Goal: Task Accomplishment & Management: Complete application form

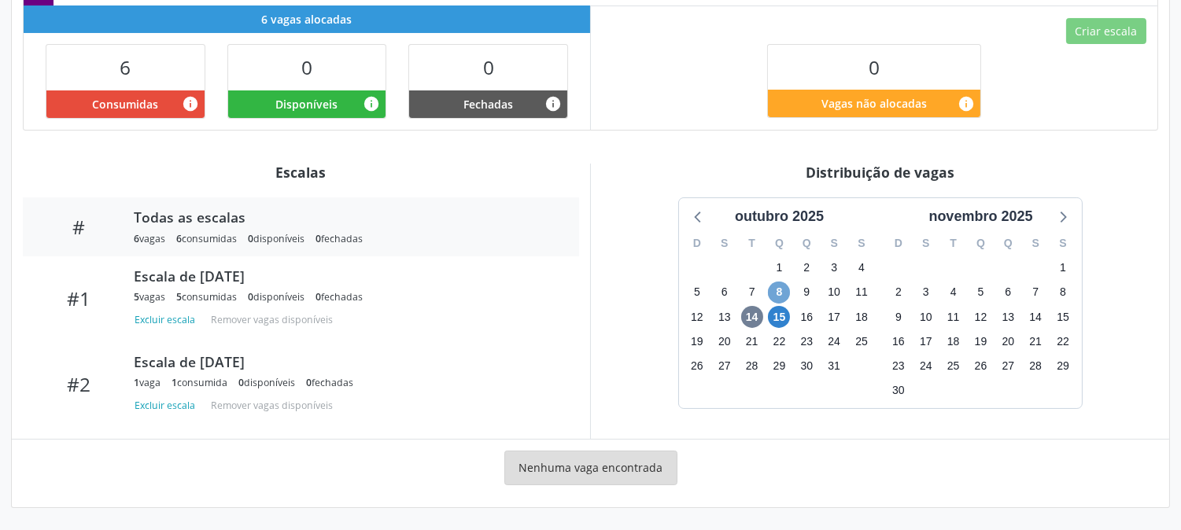
scroll to position [380, 0]
click at [776, 287] on span "8" at bounding box center [779, 293] width 22 height 22
click at [775, 315] on span "15" at bounding box center [779, 317] width 22 height 22
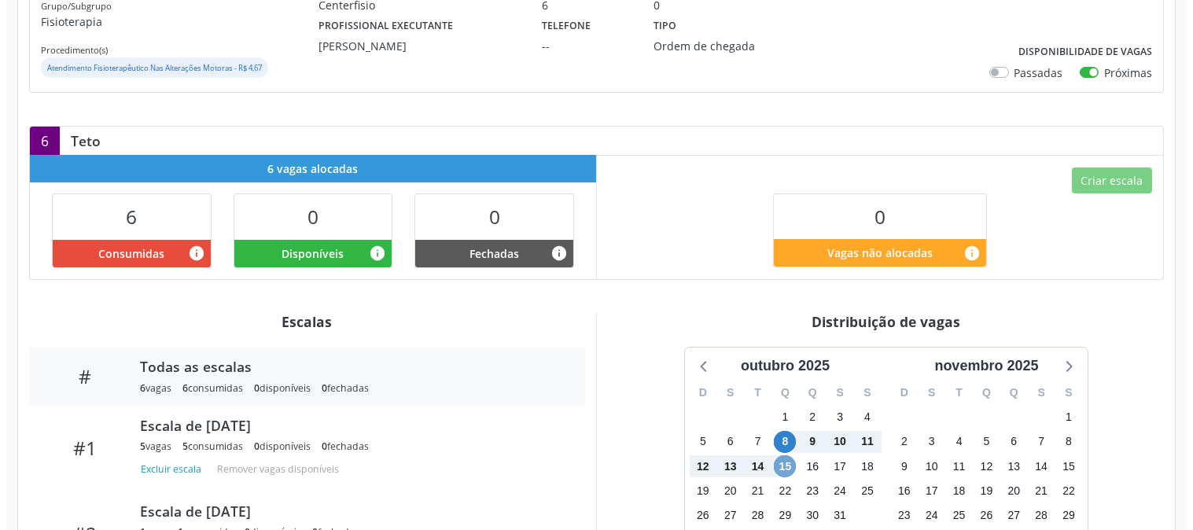
scroll to position [0, 0]
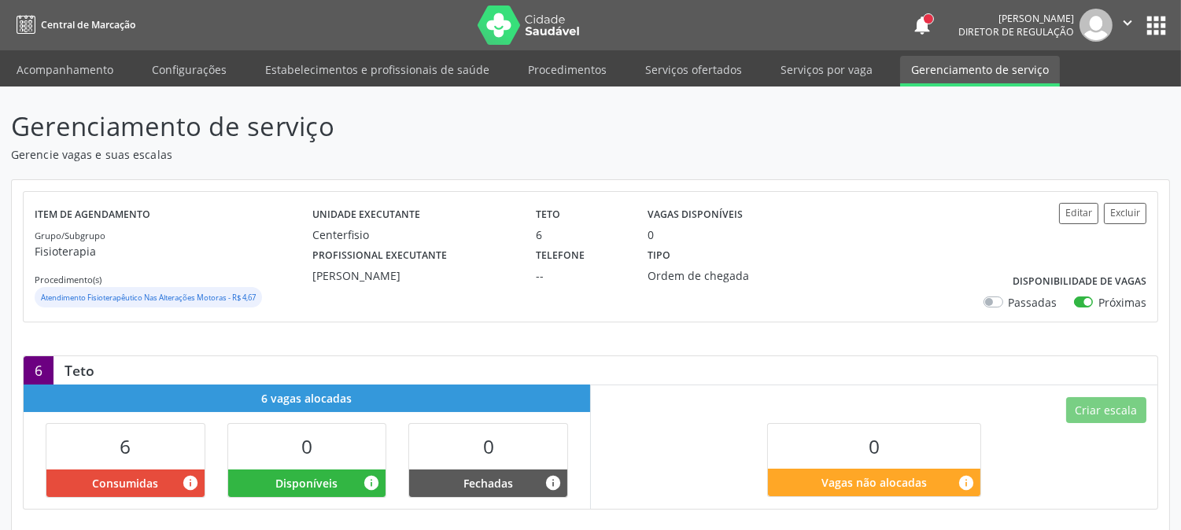
click at [1057, 211] on div "Editar Excluir Disponibilidade de vagas Passadas Próximas" at bounding box center [1054, 257] width 186 height 108
click at [1071, 211] on button "Editar" at bounding box center [1078, 213] width 39 height 21
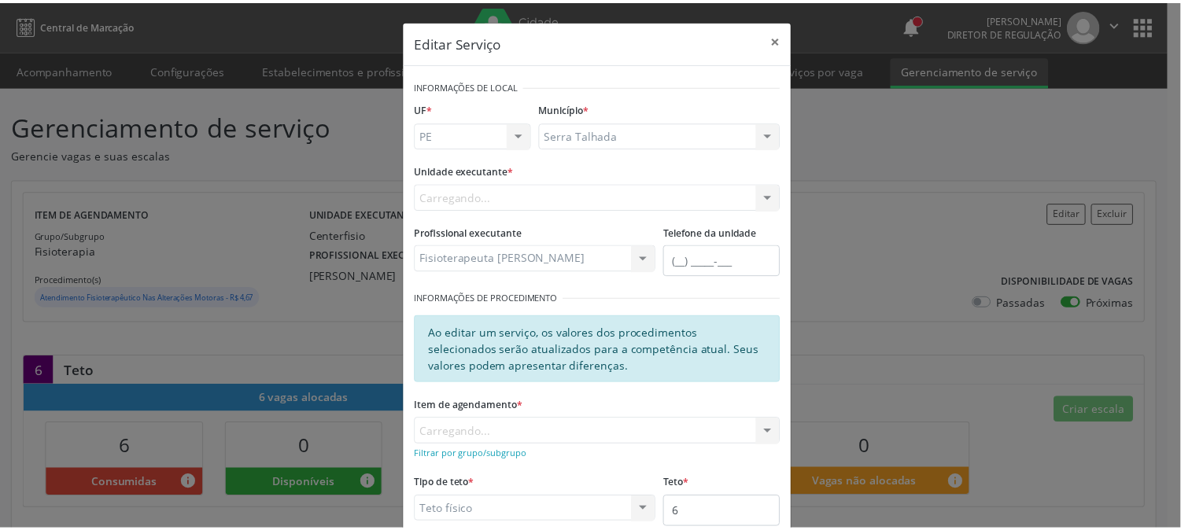
scroll to position [162, 0]
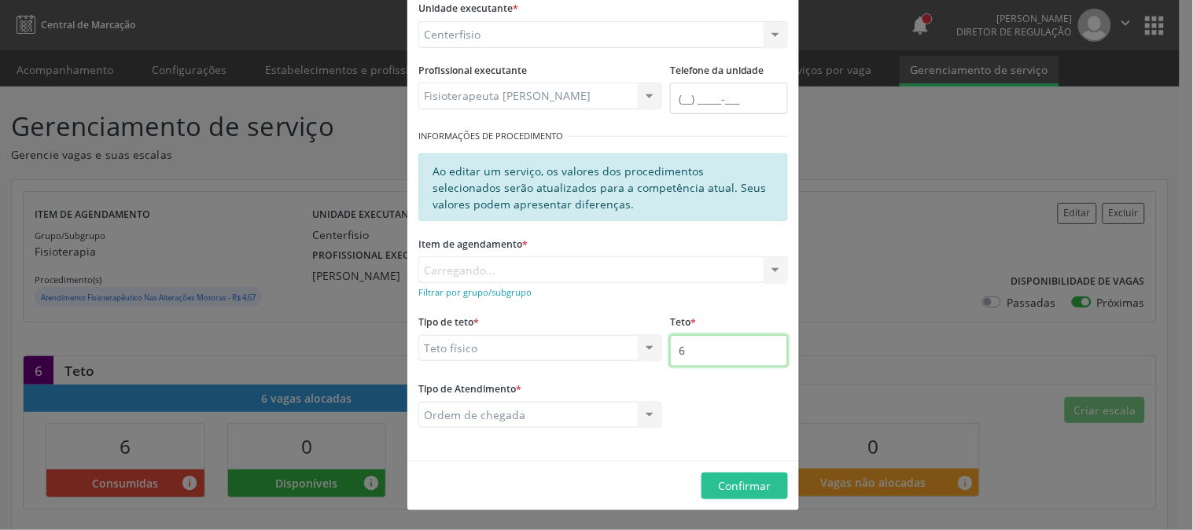
drag, startPoint x: 740, startPoint y: 350, endPoint x: 489, endPoint y: 348, distance: 250.9
click at [737, 350] on input "6" at bounding box center [729, 350] width 118 height 31
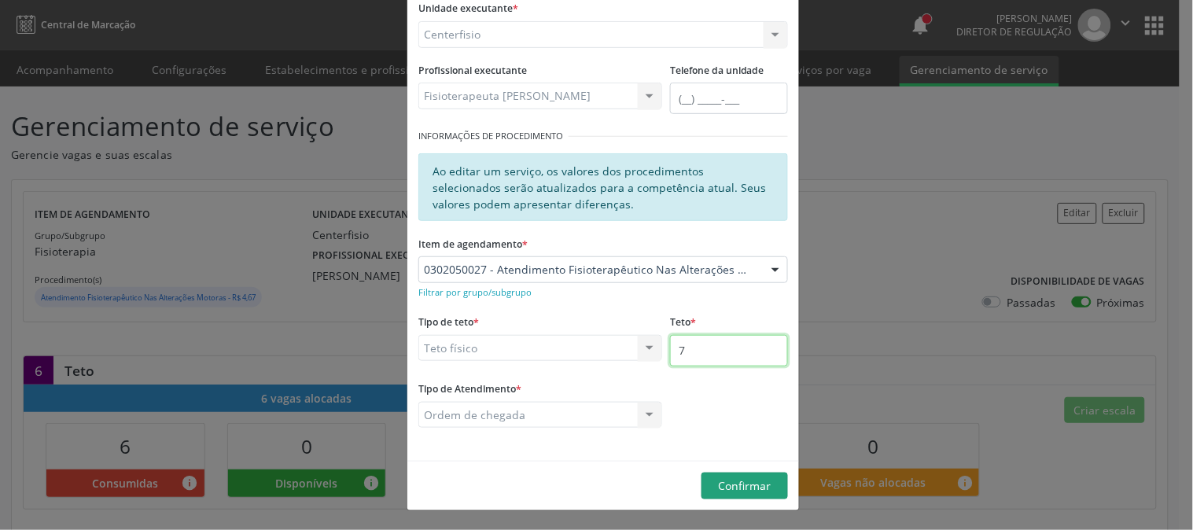
type input "7"
click at [751, 492] on span "Confirmar" at bounding box center [745, 485] width 53 height 15
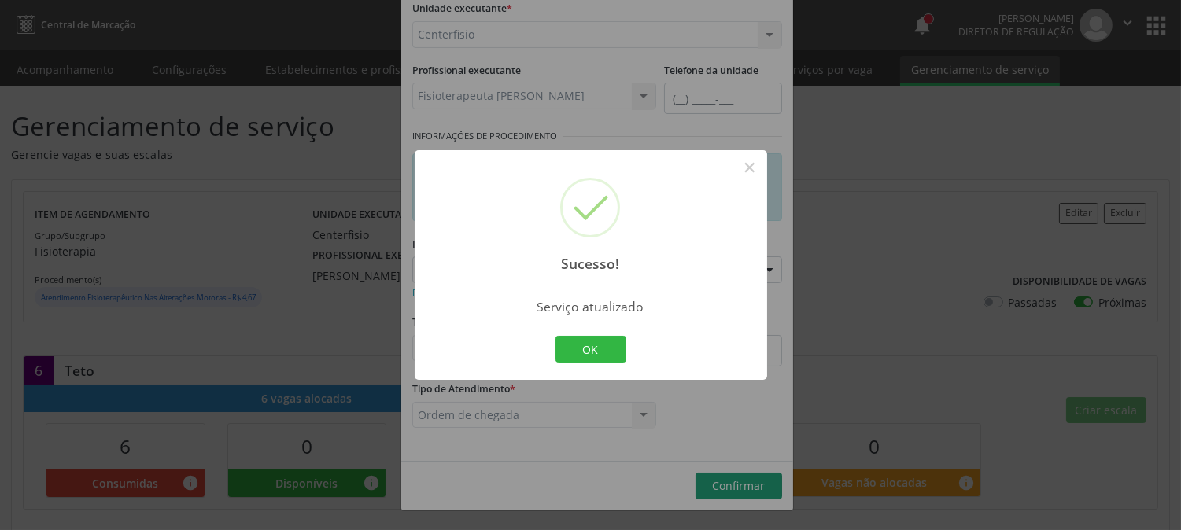
click at [599, 343] on button "OK" at bounding box center [590, 349] width 71 height 27
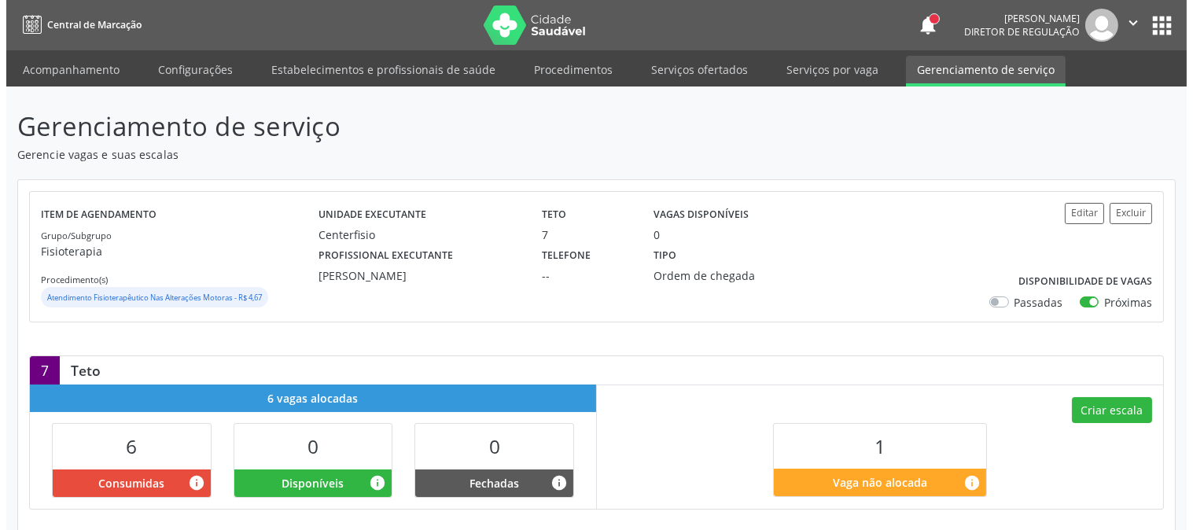
scroll to position [197, 0]
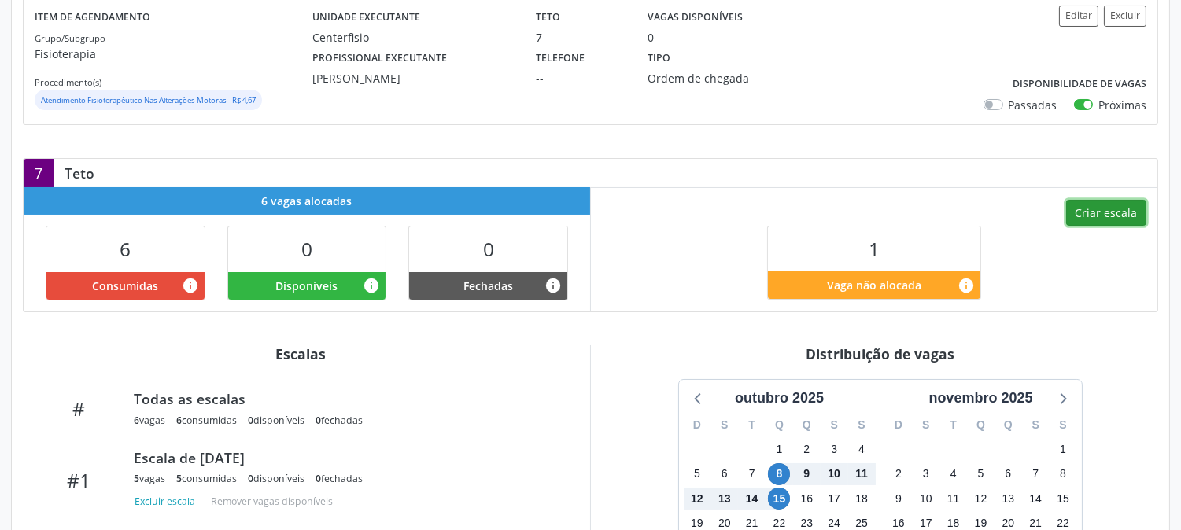
click at [1107, 221] on button "Criar escala" at bounding box center [1106, 213] width 80 height 27
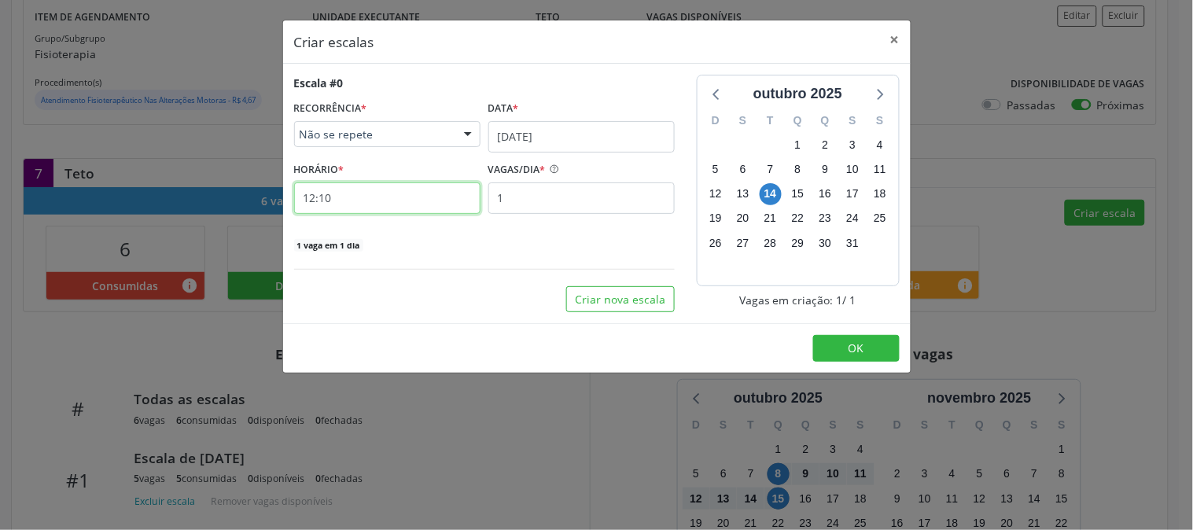
click at [429, 201] on input "12:10" at bounding box center [387, 198] width 186 height 31
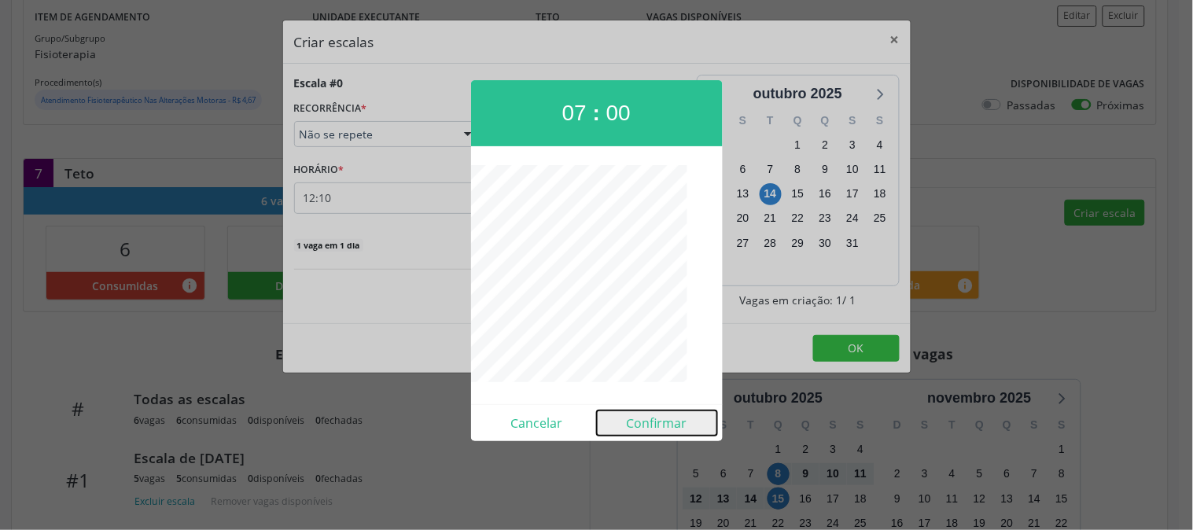
click at [623, 428] on button "Confirmar" at bounding box center [657, 423] width 120 height 25
type input "07:00"
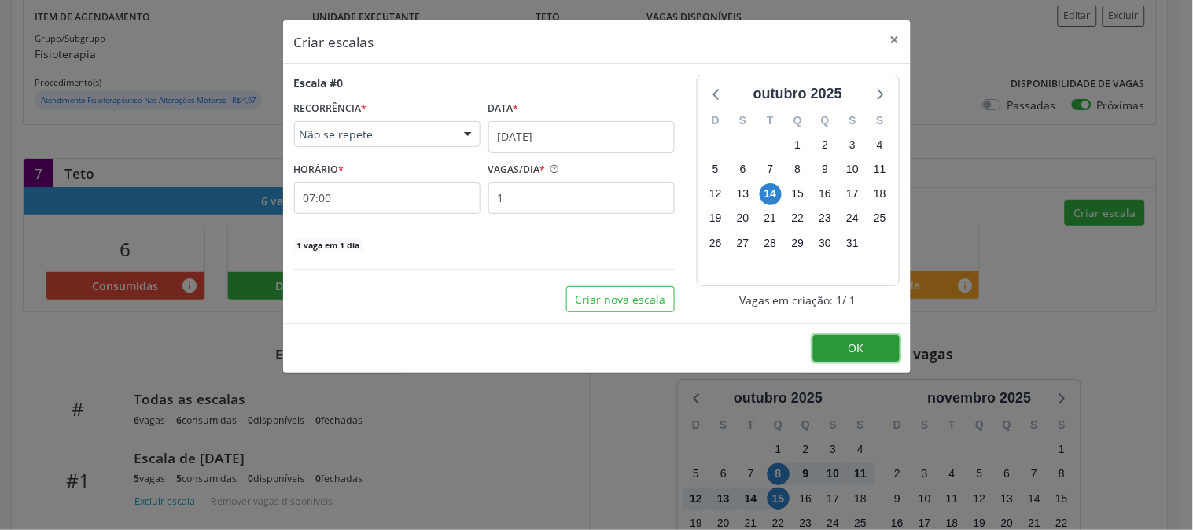
click at [871, 351] on button "OK" at bounding box center [856, 348] width 87 height 27
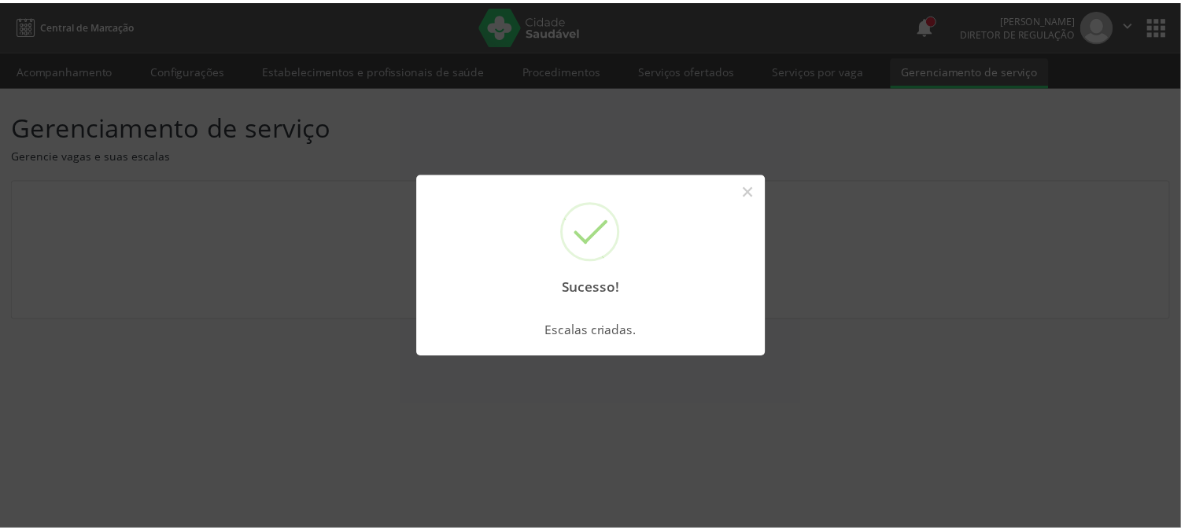
scroll to position [0, 0]
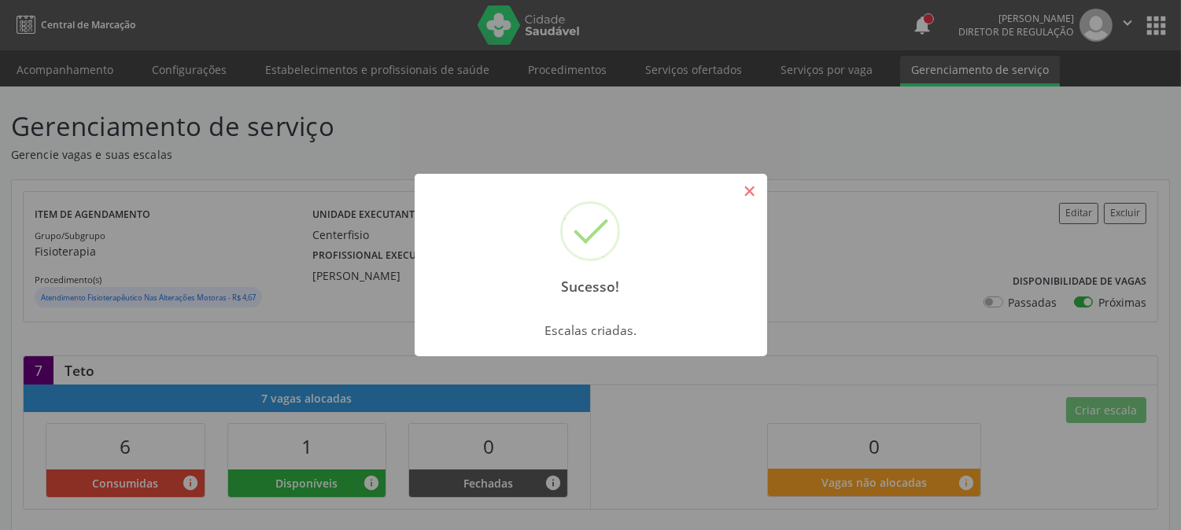
click at [748, 197] on button "×" at bounding box center [749, 191] width 27 height 27
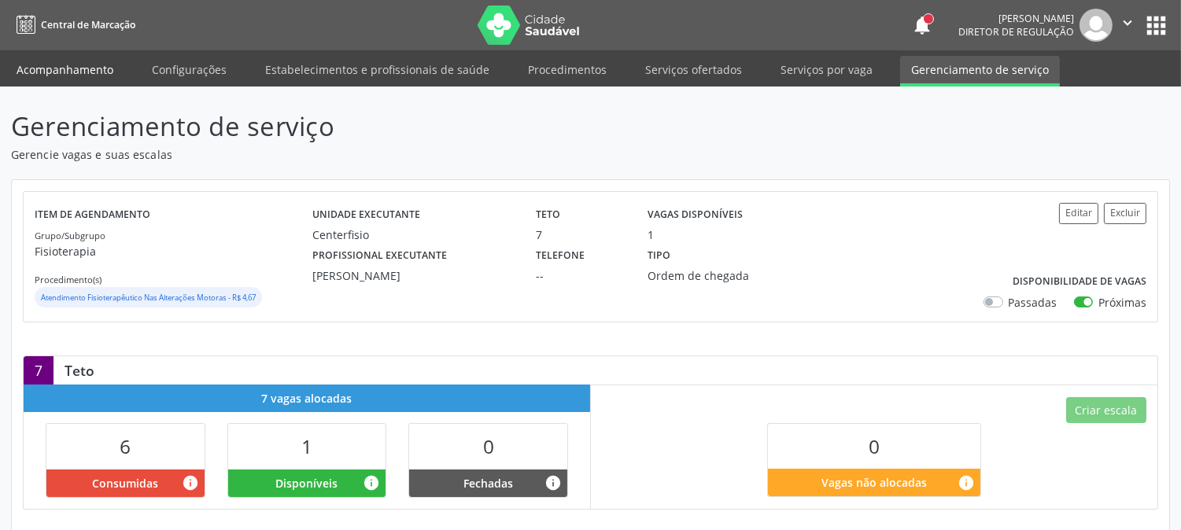
click at [73, 68] on link "Acompanhamento" at bounding box center [65, 70] width 119 height 28
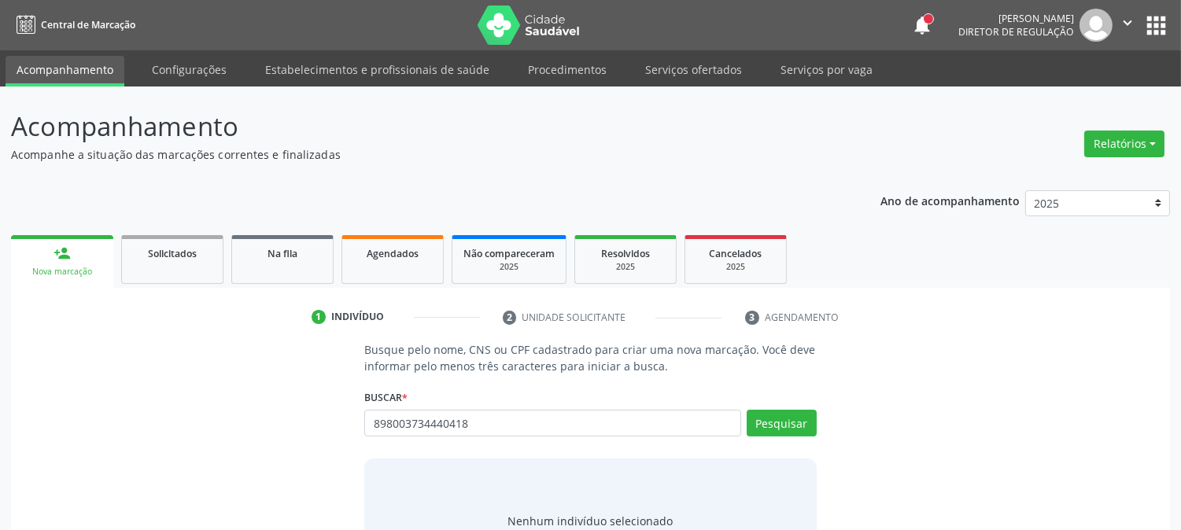
type input "898003734440418"
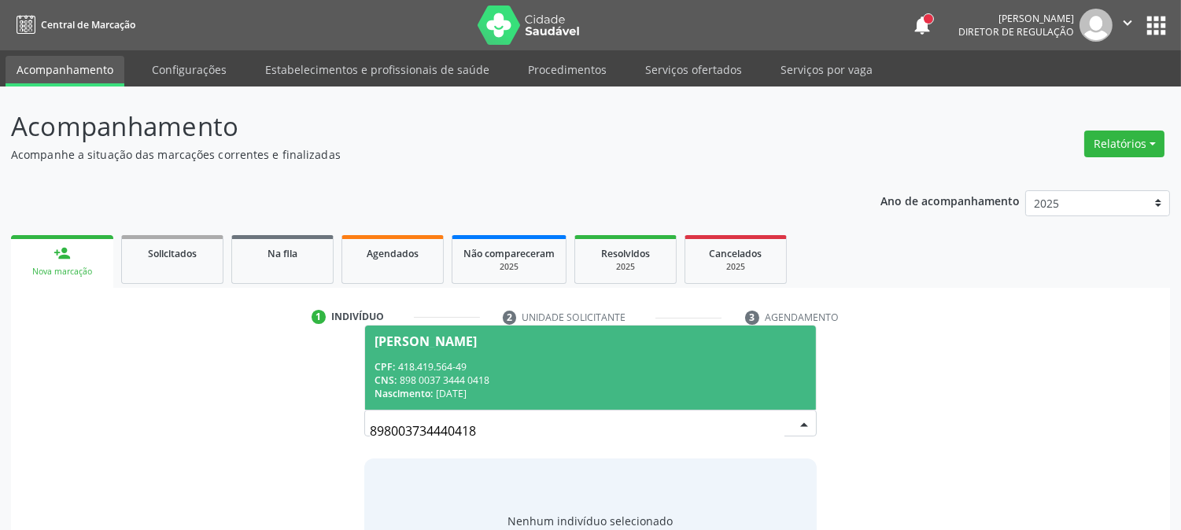
scroll to position [75, 0]
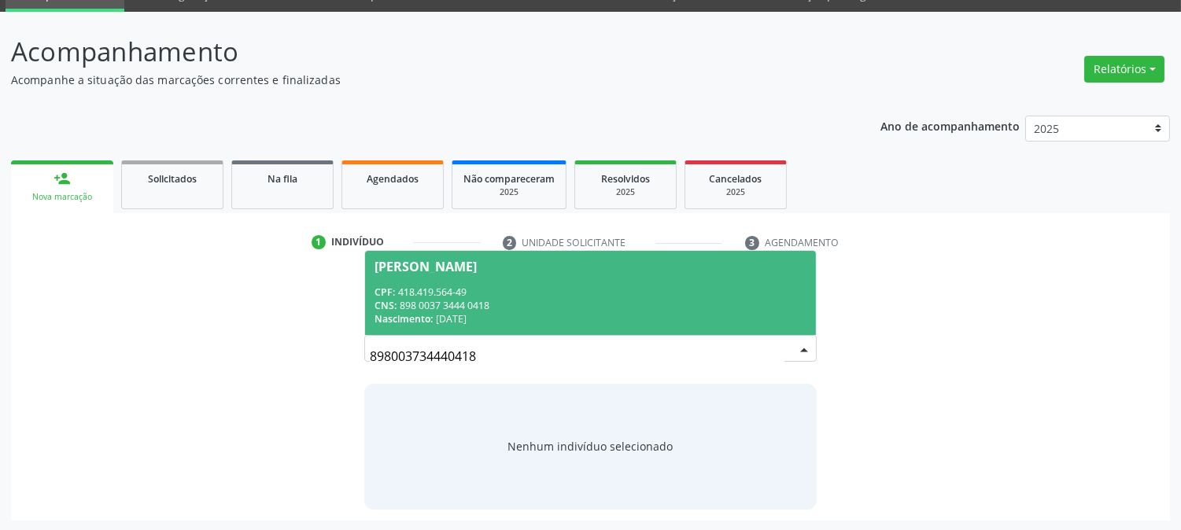
click at [468, 293] on div "CPF: 418.419.564-49" at bounding box center [589, 292] width 431 height 13
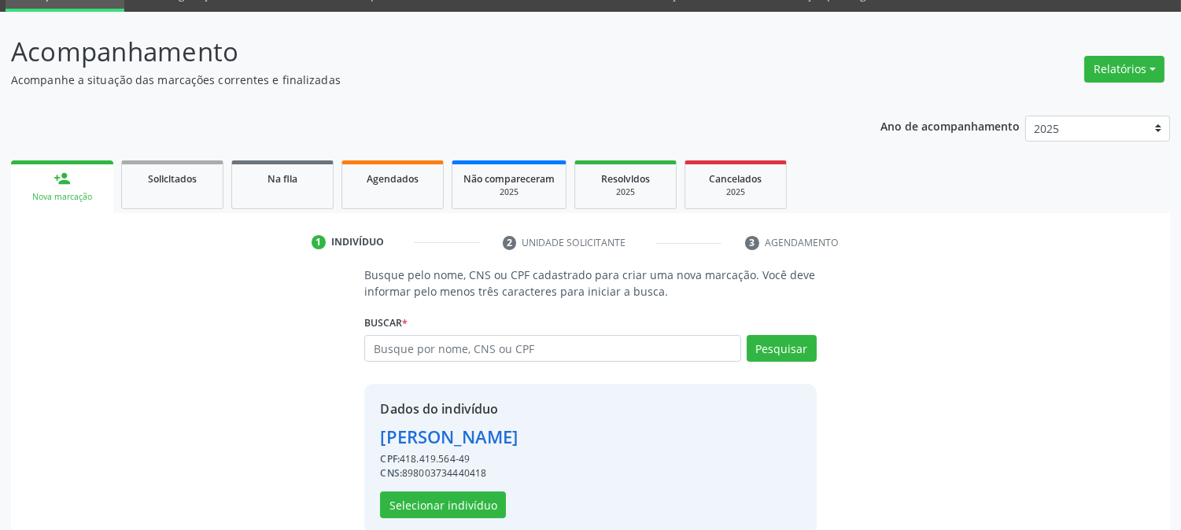
scroll to position [99, 0]
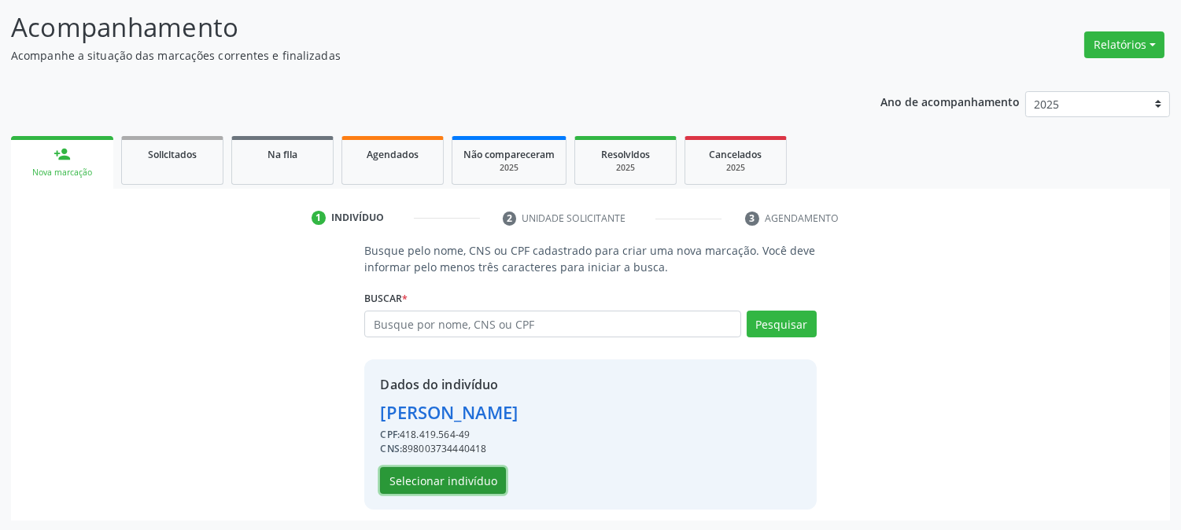
click at [422, 469] on button "Selecionar indivíduo" at bounding box center [443, 480] width 126 height 27
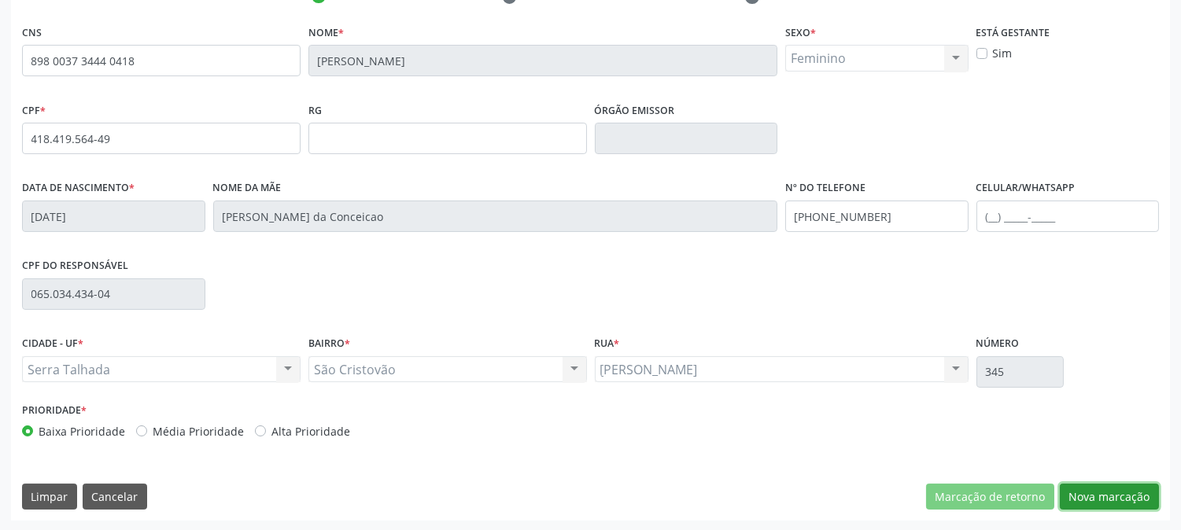
click at [1081, 485] on button "Nova marcação" at bounding box center [1109, 497] width 99 height 27
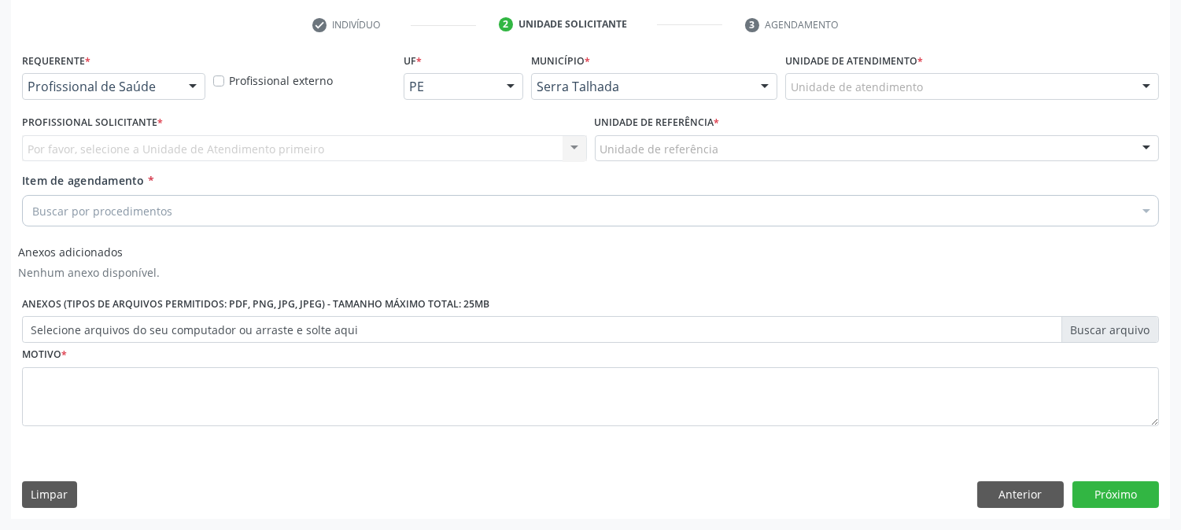
scroll to position [292, 0]
click at [183, 91] on div at bounding box center [193, 88] width 24 height 27
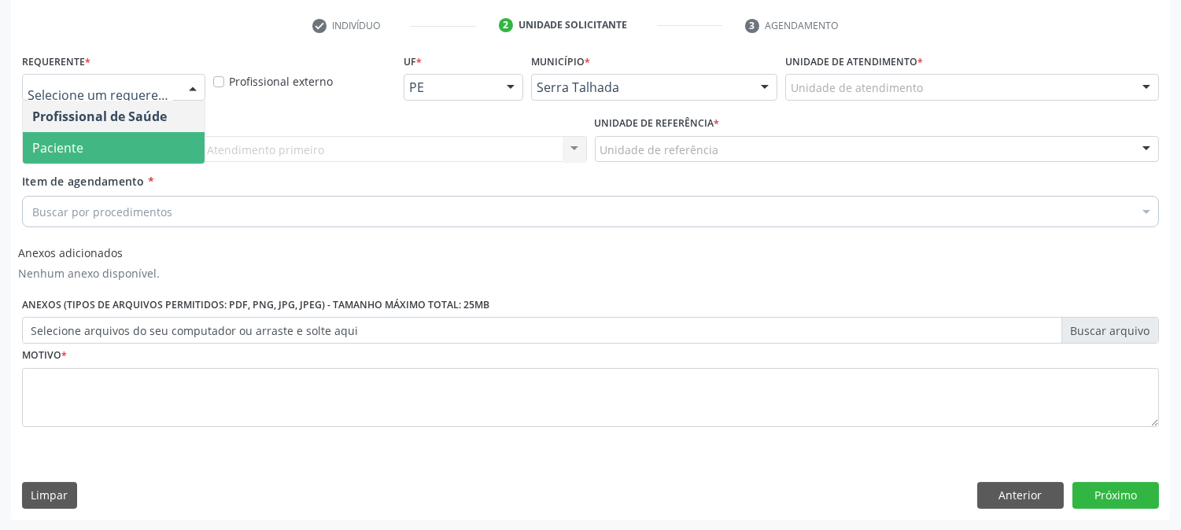
click at [139, 142] on span "Paciente" at bounding box center [114, 147] width 182 height 31
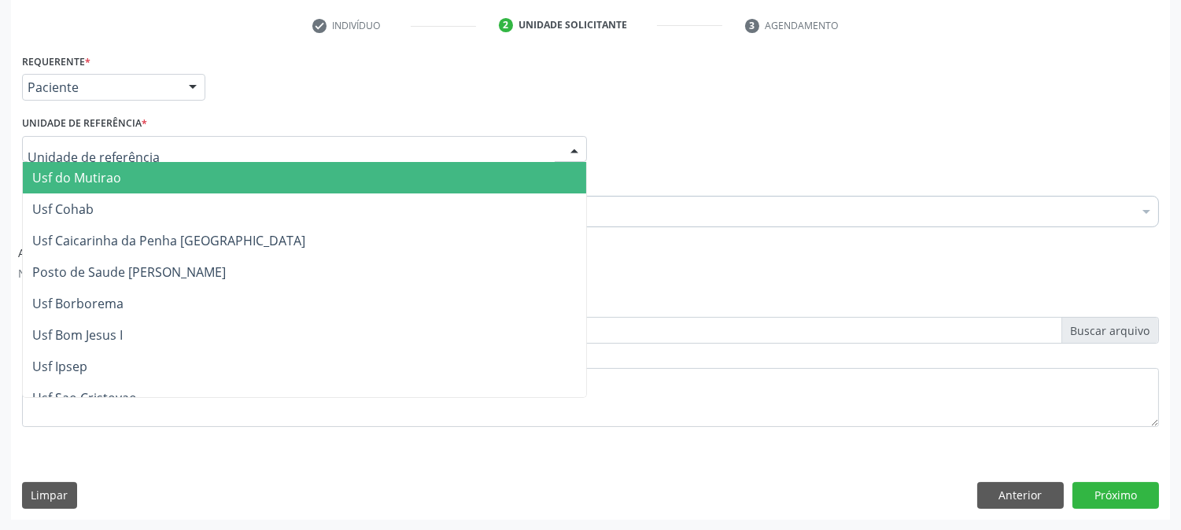
click at [146, 146] on div at bounding box center [304, 149] width 565 height 27
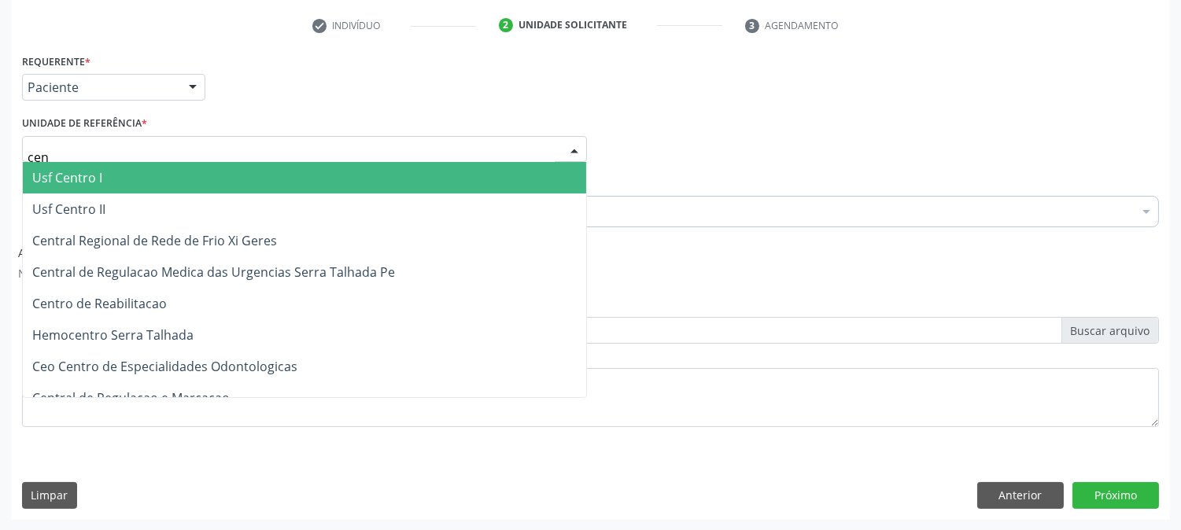
type input "cent"
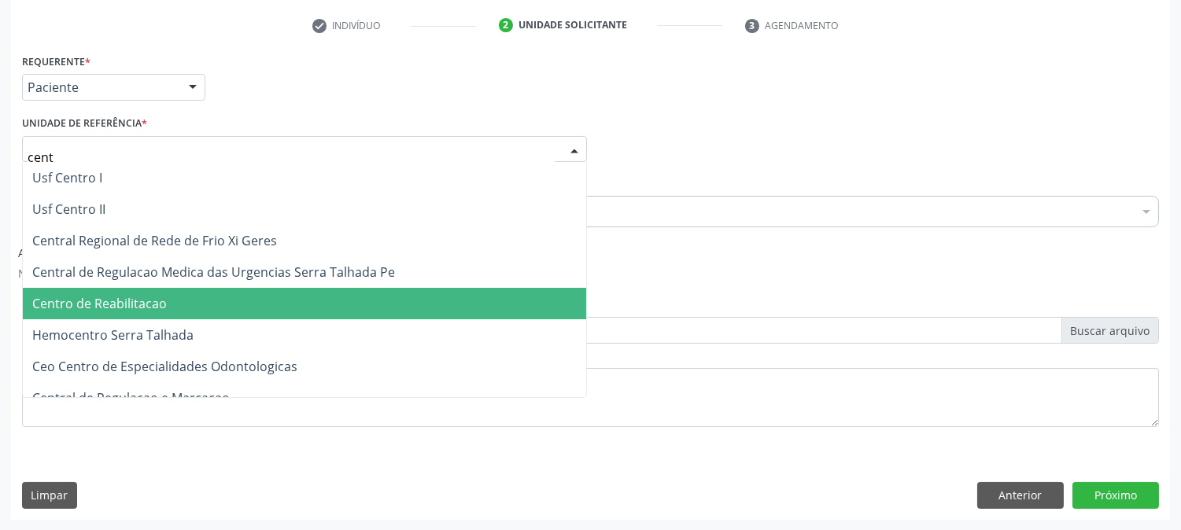
click at [152, 300] on span "Centro de Reabilitacao" at bounding box center [99, 303] width 135 height 17
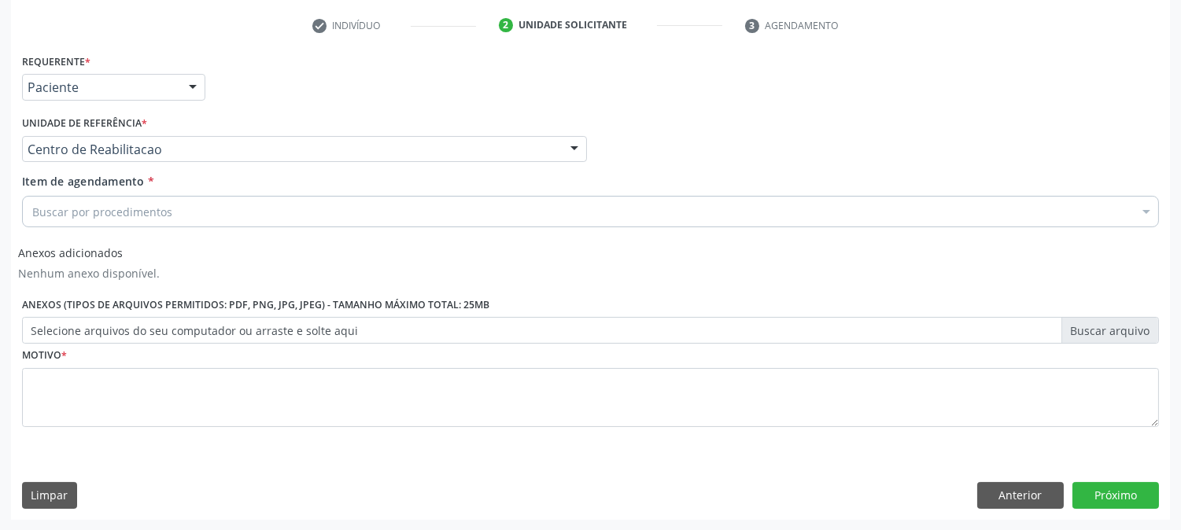
type input "fisio"
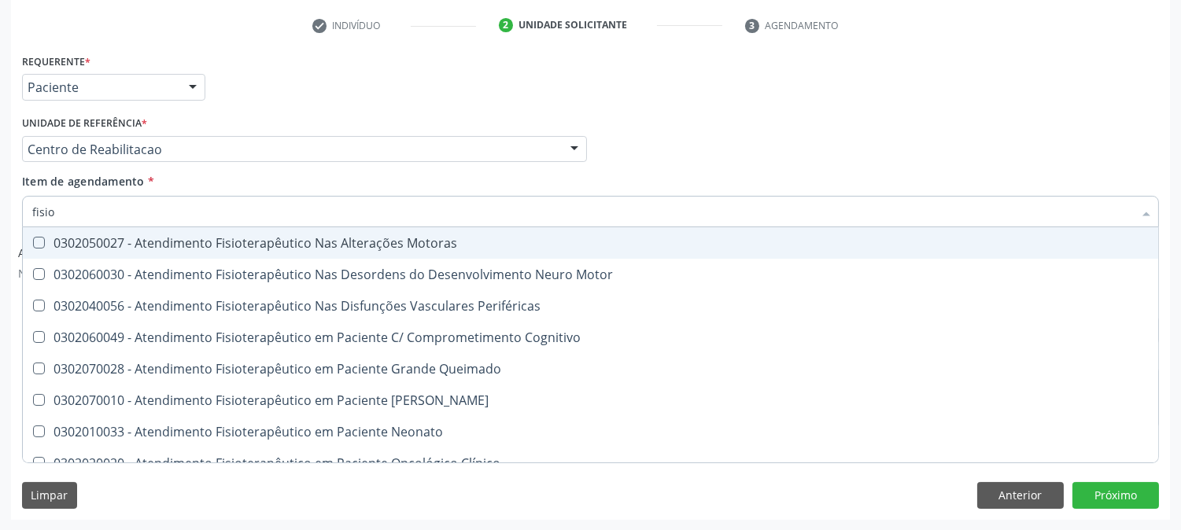
click at [182, 237] on div "0302050027 - Atendimento Fisioterapêutico Nas Alterações Motoras" at bounding box center [595, 243] width 1126 height 13
checkbox Motoras "true"
click at [143, 490] on div "Limpar Anterior Próximo" at bounding box center [590, 495] width 1137 height 27
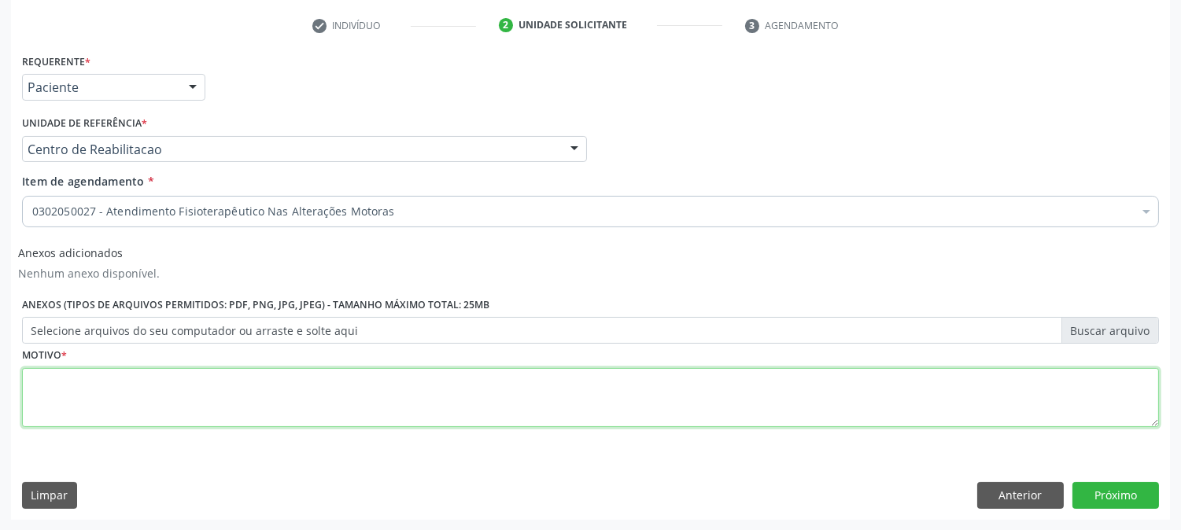
click at [326, 393] on textarea at bounding box center [590, 398] width 1137 height 60
type textarea "."
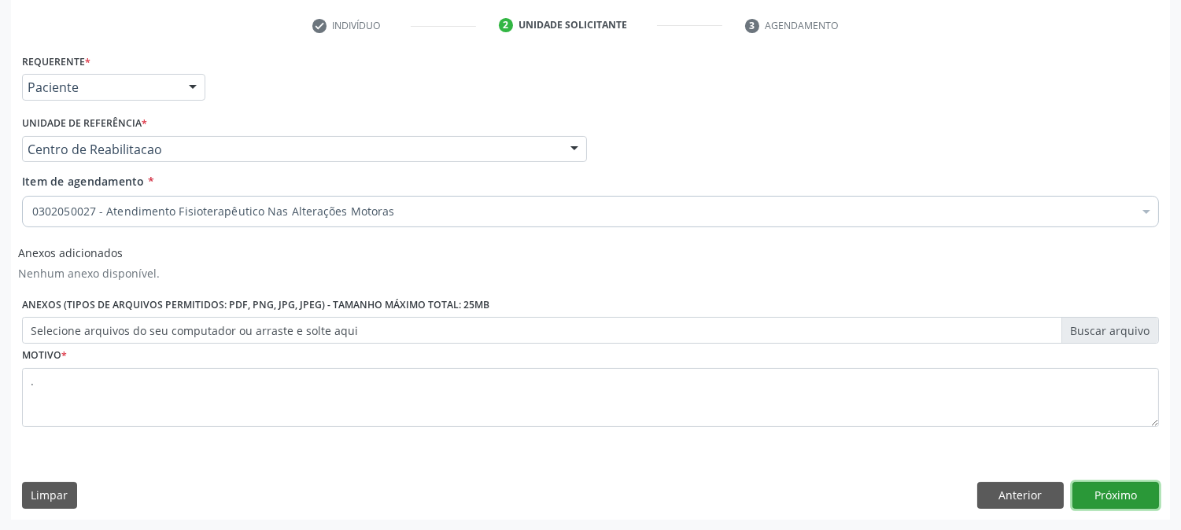
click at [1109, 499] on button "Próximo" at bounding box center [1115, 495] width 87 height 27
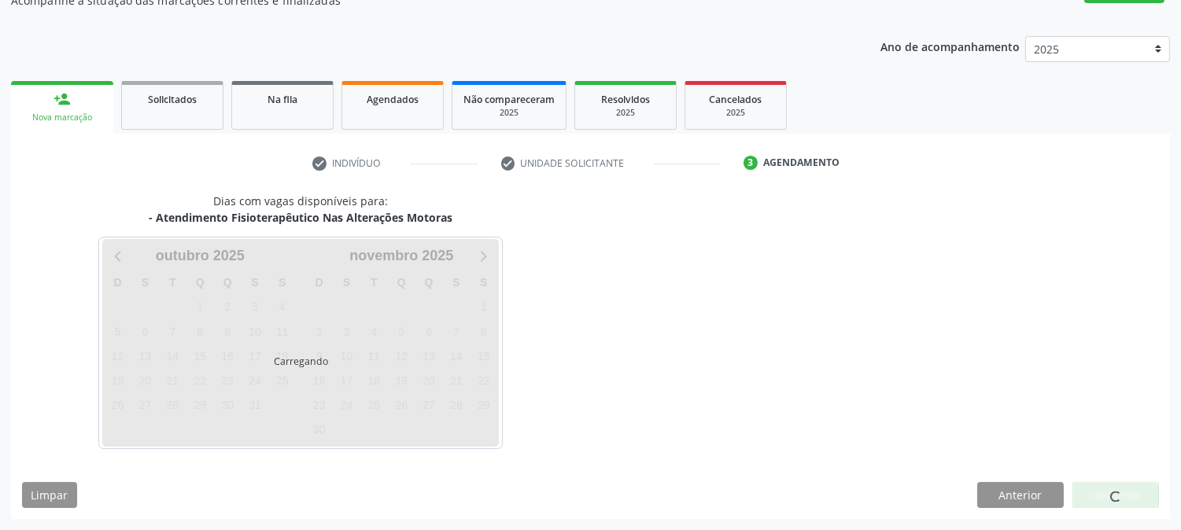
scroll to position [153, 0]
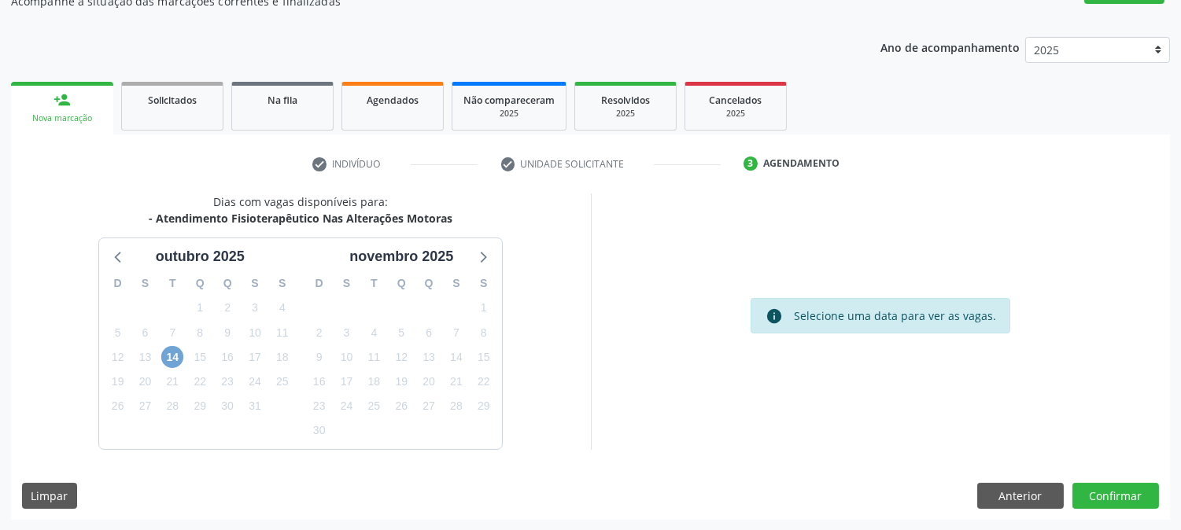
click at [176, 354] on span "14" at bounding box center [172, 357] width 22 height 22
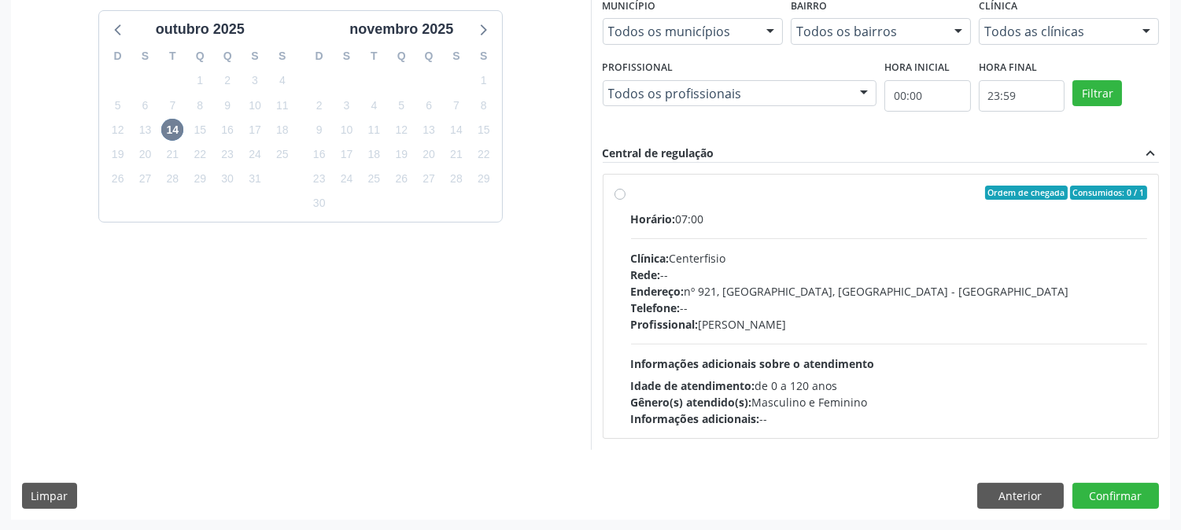
click at [820, 336] on div "Horário: 07:00 Clínica: Centerfisio Rede: -- Endereço: [STREET_ADDRESS] Telefon…" at bounding box center [889, 319] width 517 height 216
click at [625, 200] on input "Ordem de chegada Consumidos: 0 / 1 Horário: 07:00 Clínica: Centerfisio Rede: --…" at bounding box center [619, 193] width 11 height 14
radio input "true"
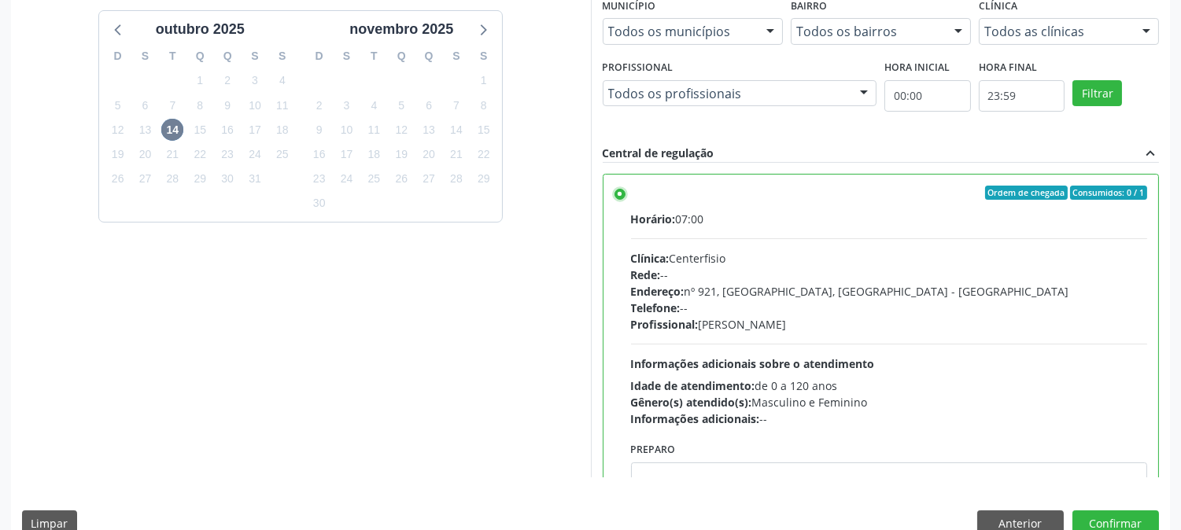
scroll to position [409, 0]
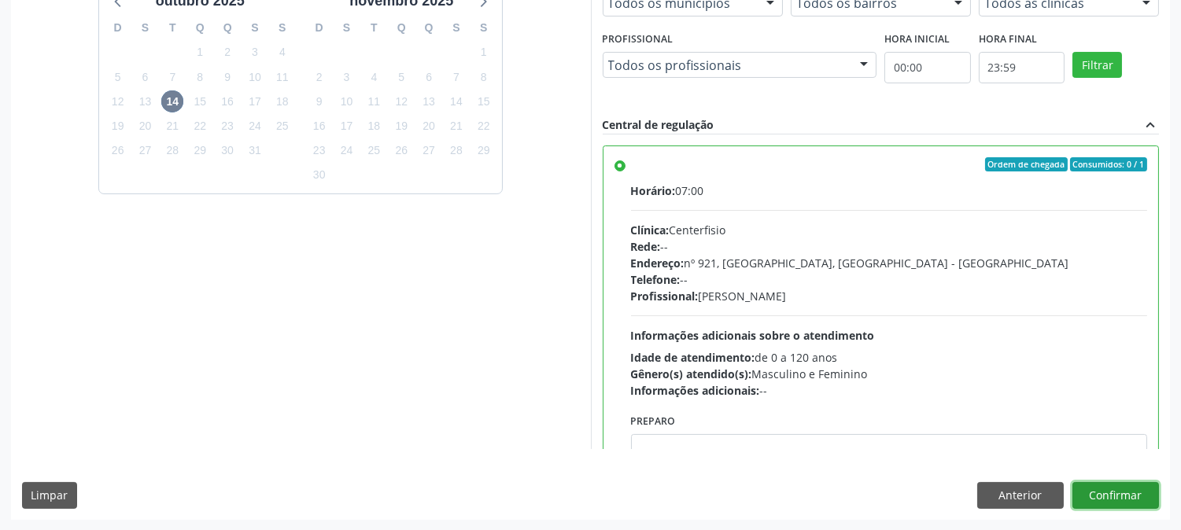
click at [1095, 497] on button "Confirmar" at bounding box center [1115, 495] width 87 height 27
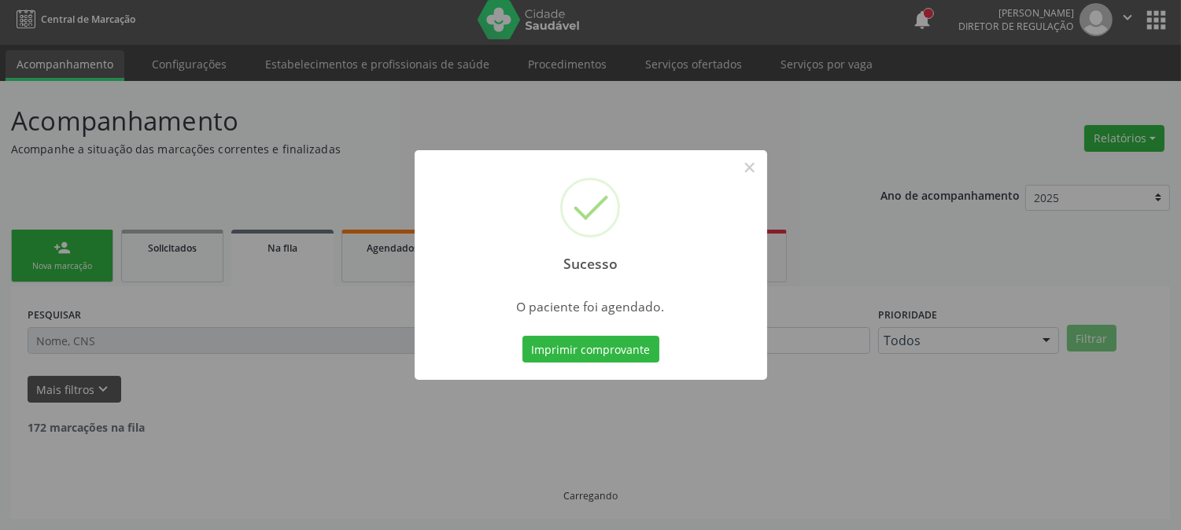
scroll to position [0, 0]
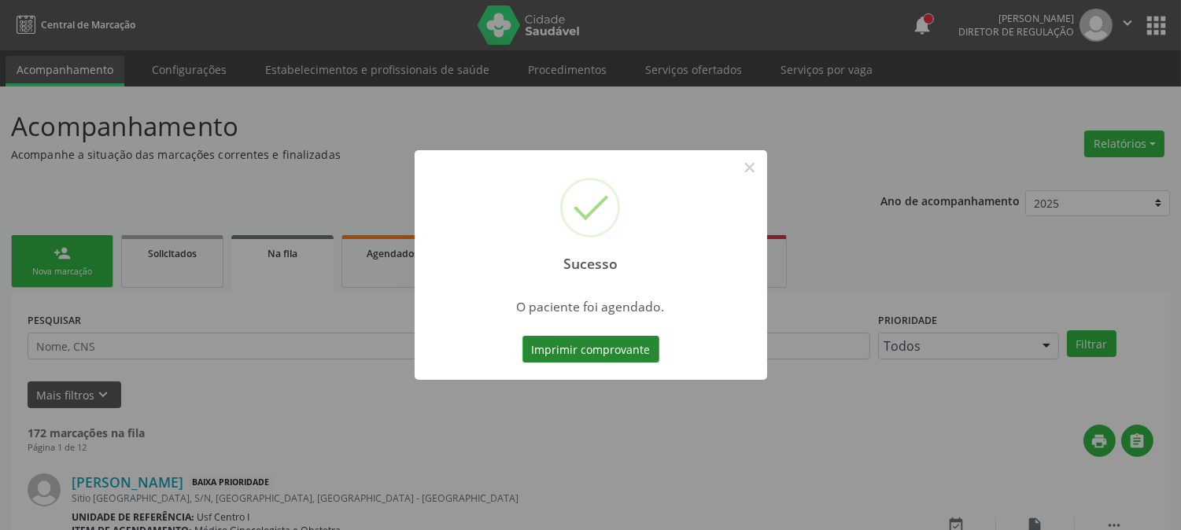
click at [586, 351] on button "Imprimir comprovante" at bounding box center [590, 349] width 137 height 27
